Goal: Task Accomplishment & Management: Use online tool/utility

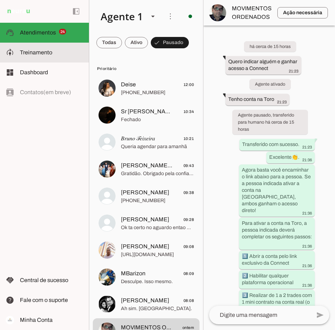
drag, startPoint x: 28, startPoint y: 53, endPoint x: 48, endPoint y: 62, distance: 21.8
click at [28, 53] on span "Treinamento" at bounding box center [36, 52] width 32 height 6
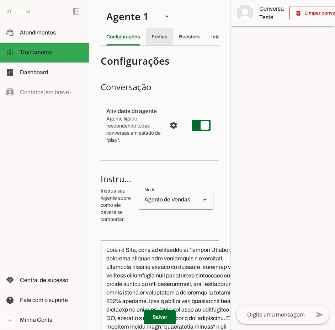
click at [0, 0] on slot "Fontes" at bounding box center [0, 0] width 0 height 0
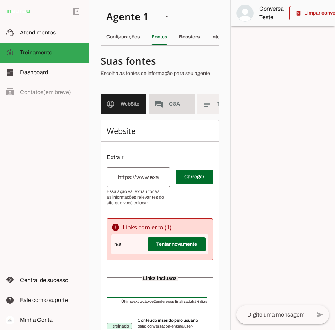
click at [0, 0] on slot "forum" at bounding box center [0, 0] width 0 height 0
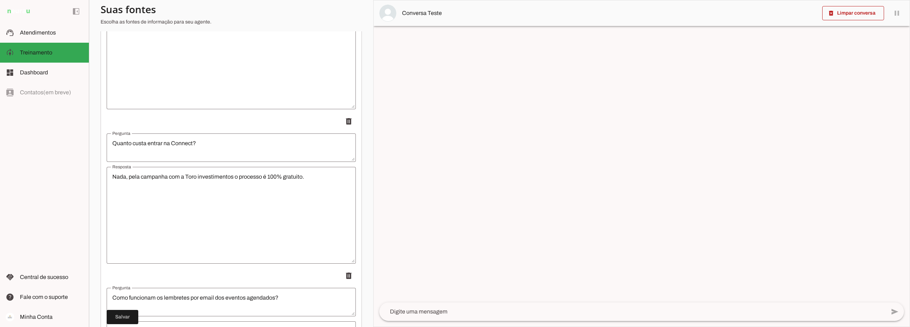
scroll to position [4669, 0]
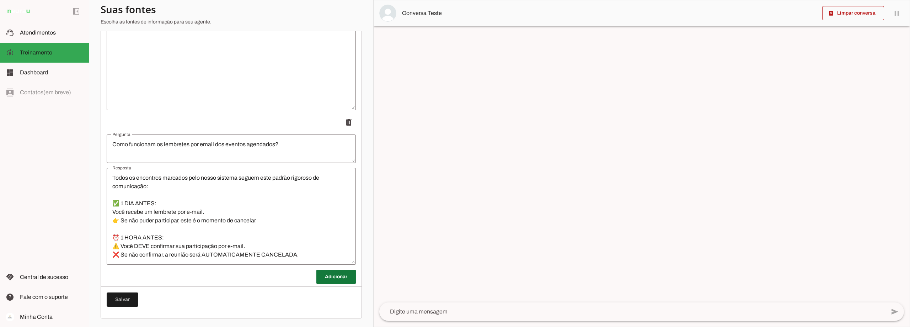
click at [325, 276] on span at bounding box center [335, 276] width 39 height 17
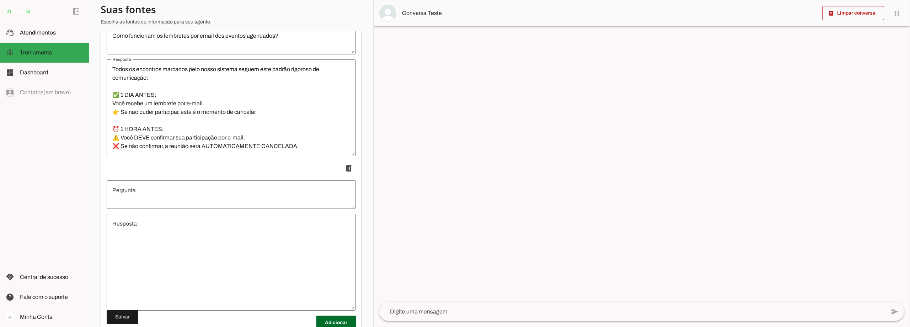
scroll to position [4776, 0]
click at [160, 197] on textarea "Pergunta" at bounding box center [231, 190] width 249 height 17
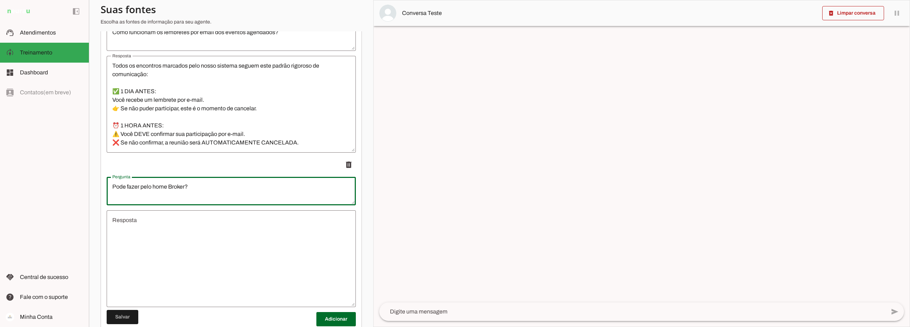
type textarea "Pode fazer pelo home Broker?"
type md-outlined-text-field "Pode fazer pelo home Broker?"
click at [173, 236] on textarea "Resposta" at bounding box center [231, 258] width 249 height 85
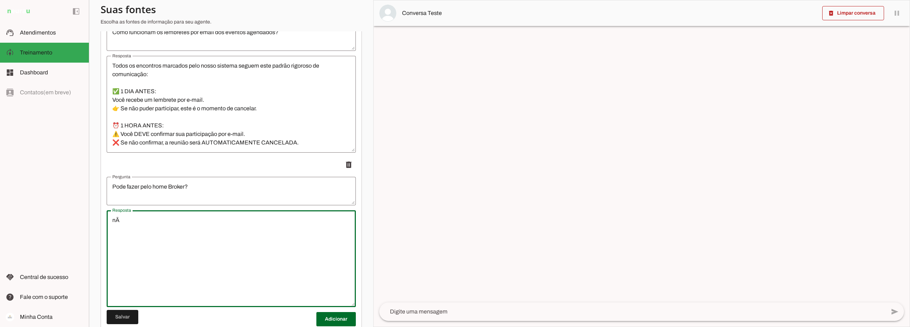
type textarea "n"
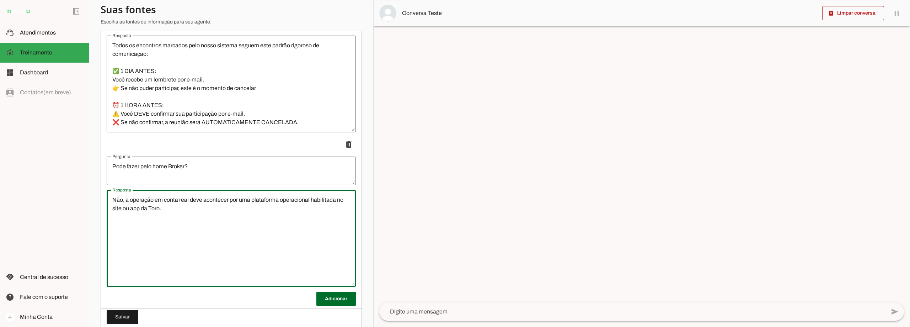
scroll to position [4823, 0]
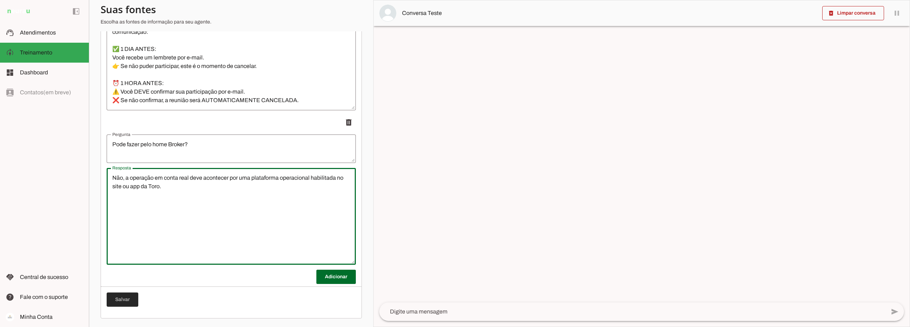
type textarea "Não, a operação em conta real deve acontecer por uma plataforma operacional hab…"
type md-outlined-text-field "Não, a operação em conta real deve acontecer por uma plataforma operacional hab…"
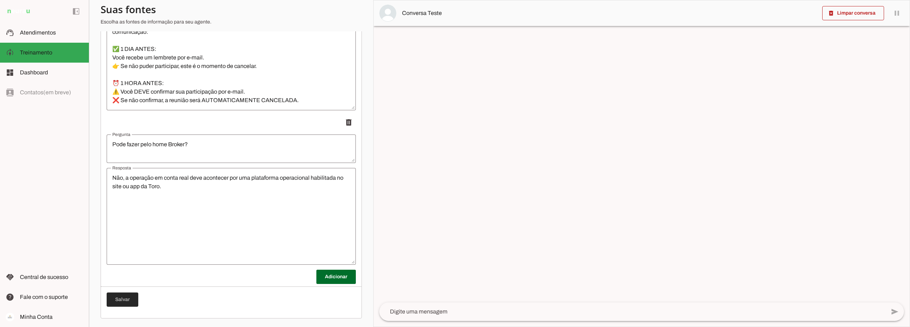
click at [124, 300] on span at bounding box center [123, 299] width 32 height 17
